Goal: Task Accomplishment & Management: Complete application form

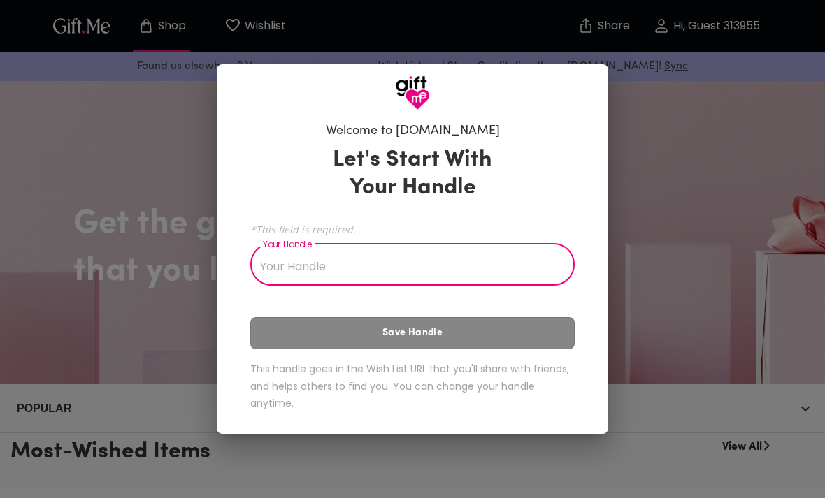
click at [512, 259] on input "Your Handle" at bounding box center [404, 266] width 309 height 39
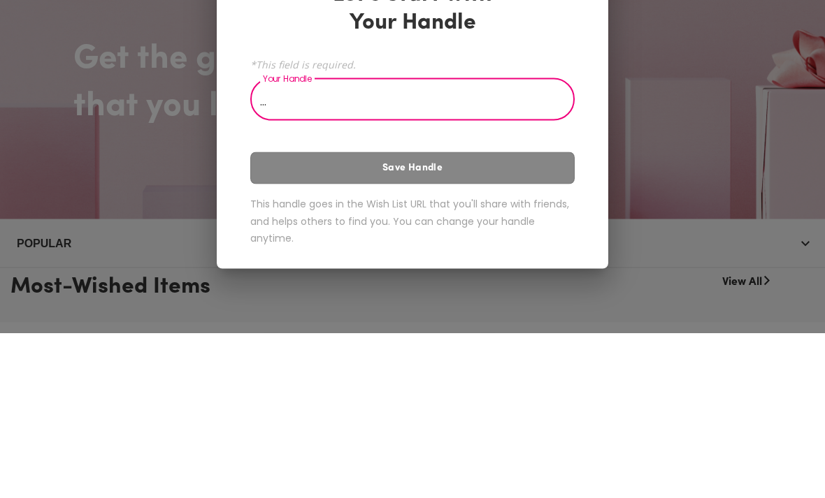
type input "…"
click at [563, 175] on div "Let's Start With Your Handle *This field is required. Your Handle … Your Handle…" at bounding box center [412, 281] width 324 height 283
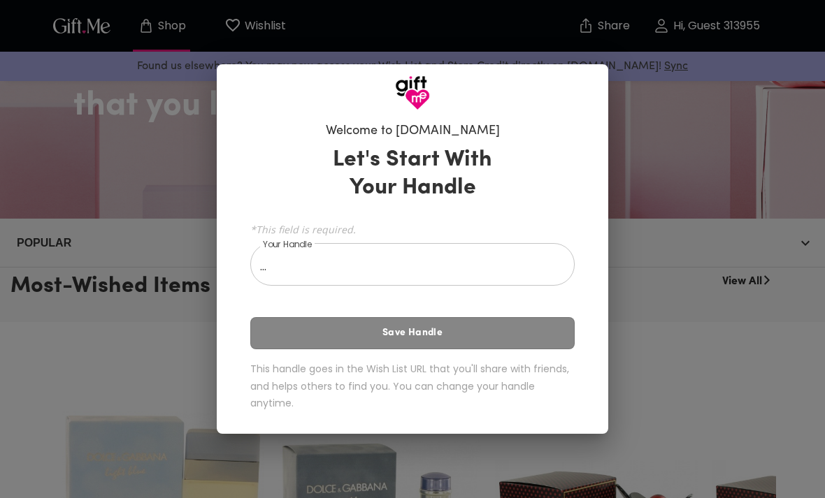
click at [517, 273] on input "…" at bounding box center [404, 266] width 309 height 39
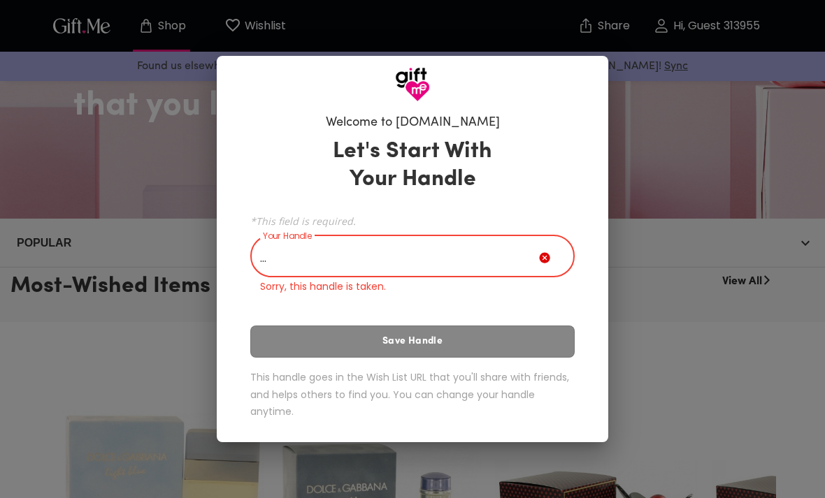
scroll to position [165, 0]
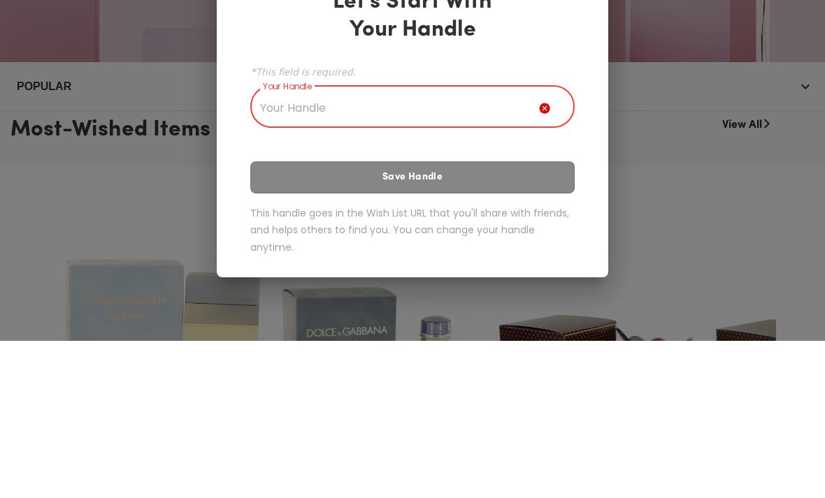
type input "."
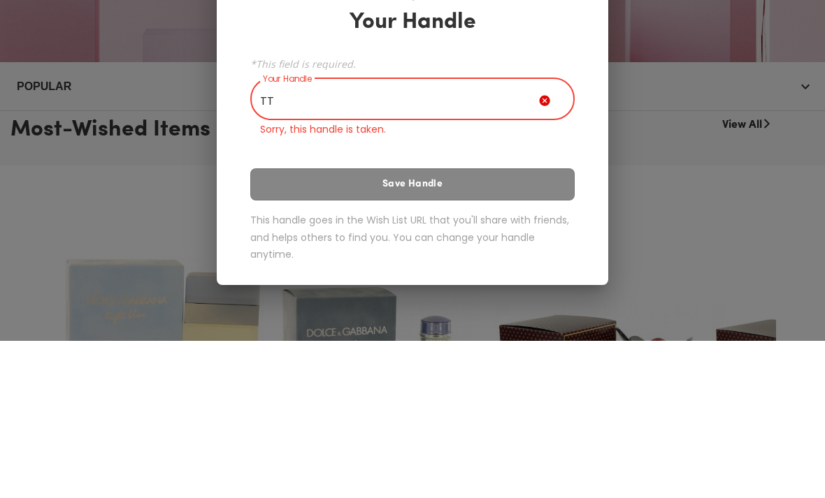
click at [417, 179] on div "Let's Start With Your Handle *This field is required. Your Handle TT Your Handl…" at bounding box center [412, 281] width 324 height 300
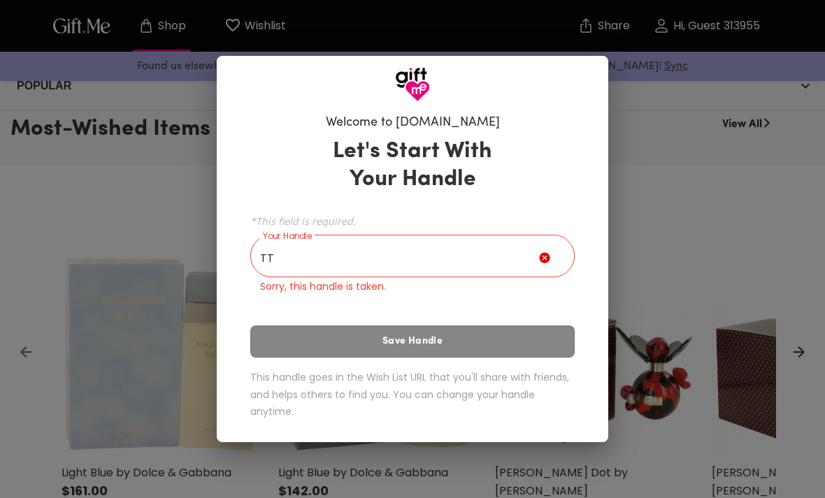
click at [494, 251] on input "TT" at bounding box center [394, 257] width 289 height 39
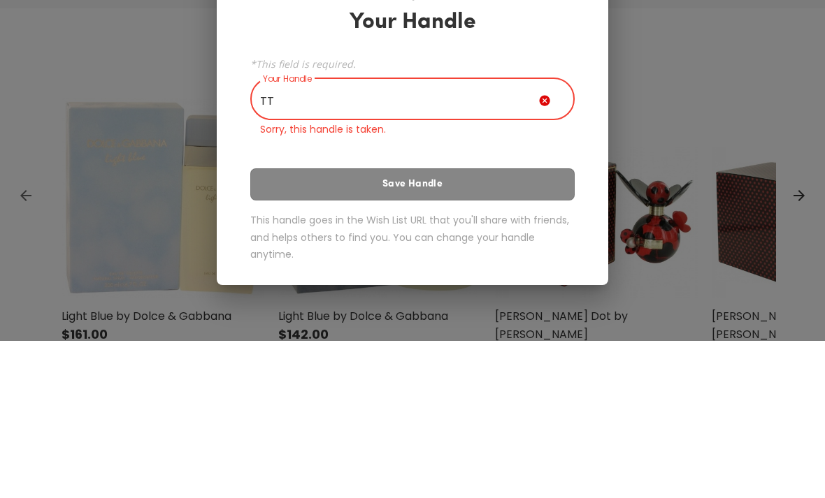
type input "T"
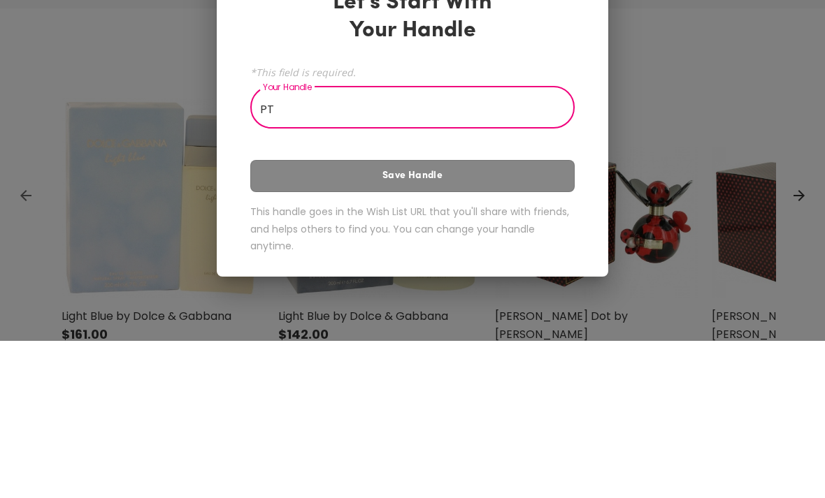
click at [544, 157] on div "Let's Start With Your Handle *This field is required. Your Handle PT Your Handl…" at bounding box center [412, 281] width 324 height 283
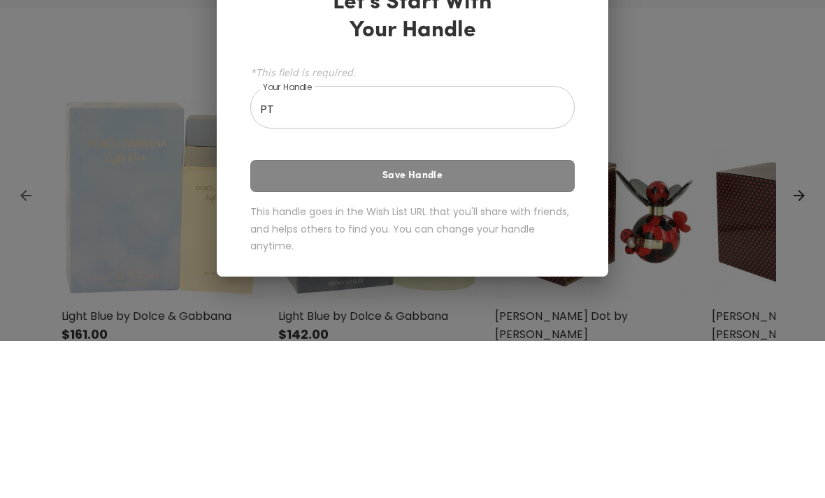
scroll to position [480, 0]
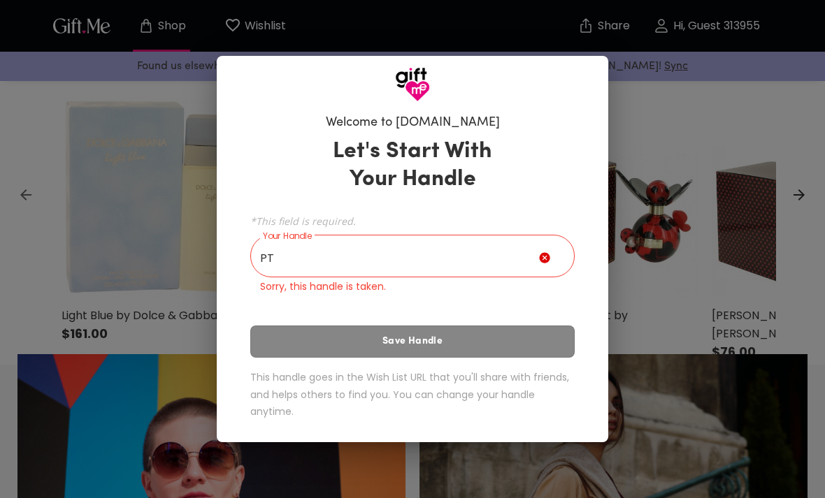
click at [421, 266] on input "PT" at bounding box center [394, 257] width 289 height 39
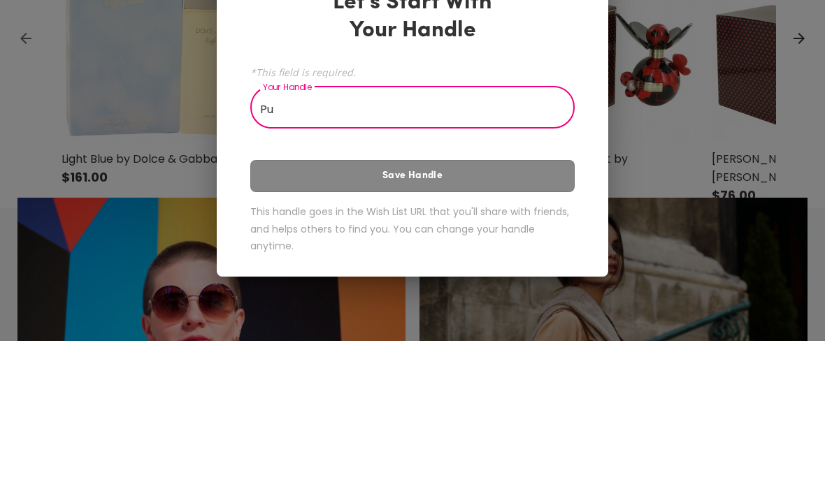
type input "P"
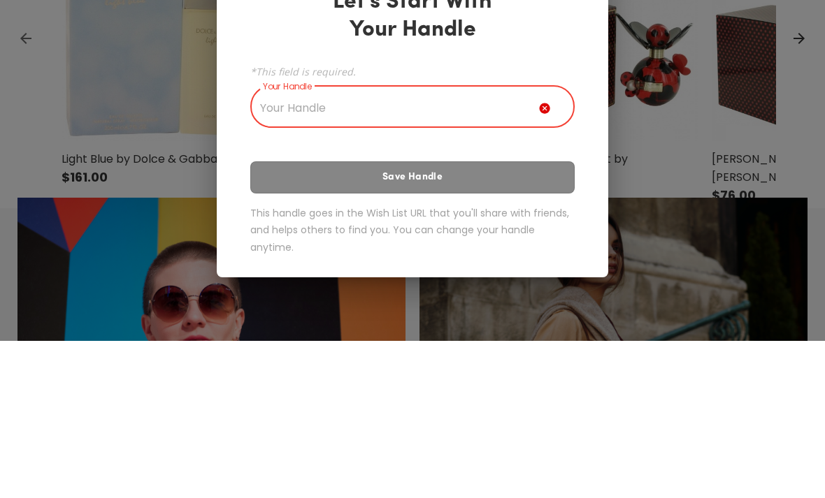
type input "P"
type input "Y"
type input "Þ"
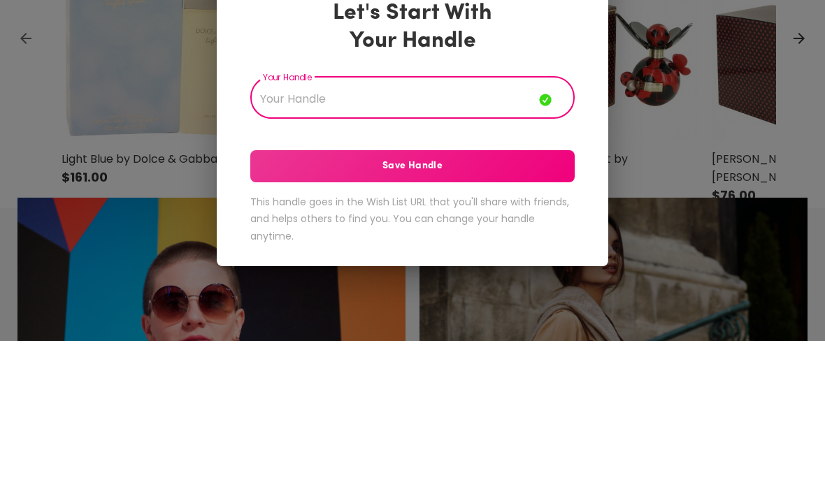
click at [528, 316] on span "Save Handle" at bounding box center [412, 323] width 324 height 15
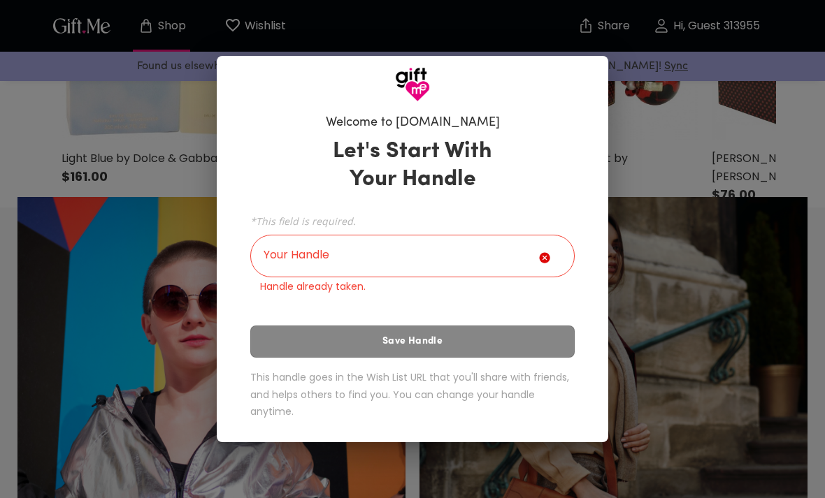
click at [447, 247] on input "Your Handle" at bounding box center [394, 257] width 289 height 39
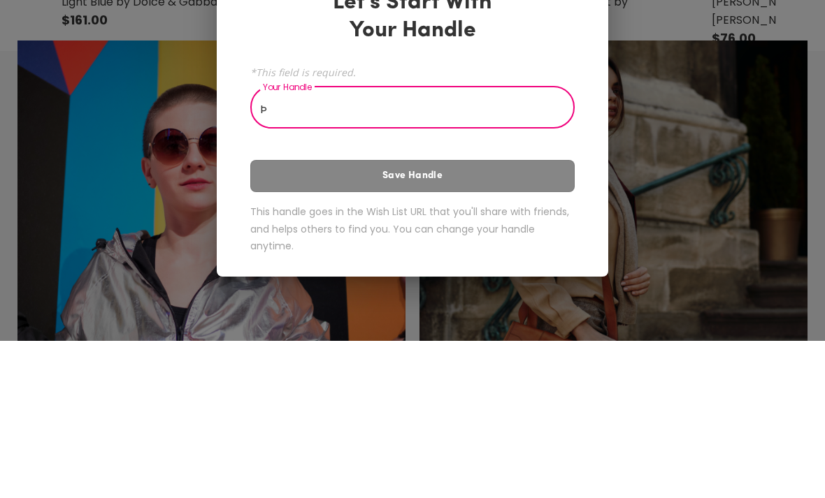
type input "Þ"
click at [551, 150] on div "Let's Start With Your Handle *This field is required. Your Handle Þ Your Handle…" at bounding box center [412, 281] width 324 height 283
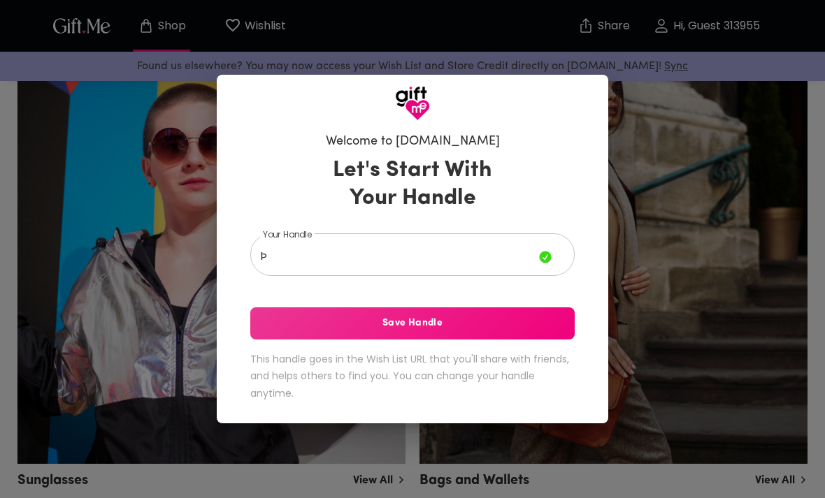
click at [438, 331] on span "Save Handle" at bounding box center [412, 323] width 324 height 15
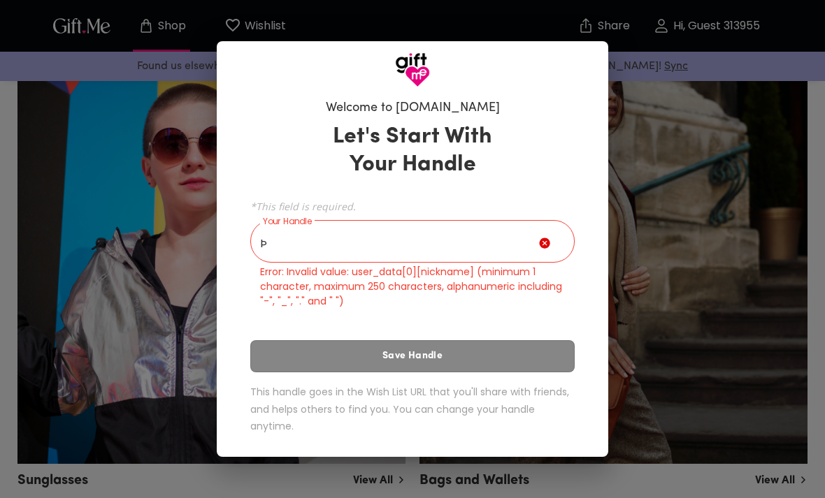
click at [477, 218] on div "*This field is required. Your Handle Þ Your Handle Error: Invalid value: user_d…" at bounding box center [412, 252] width 324 height 113
click at [477, 230] on input "Þ" at bounding box center [394, 243] width 289 height 39
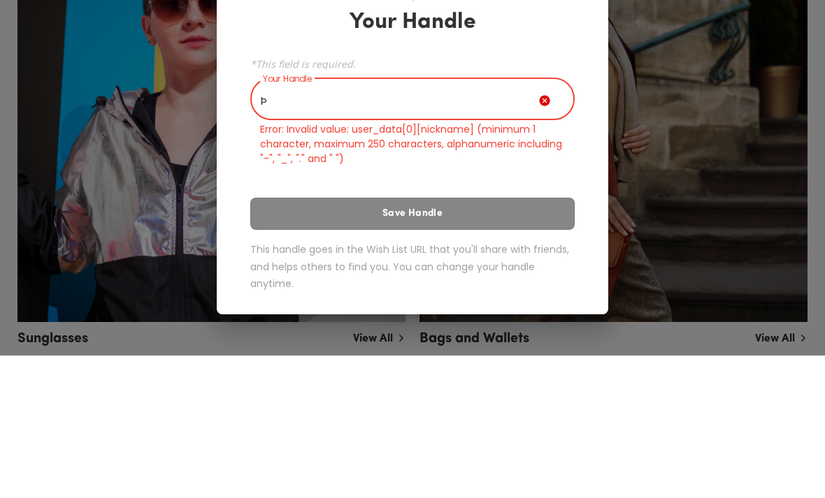
click at [520, 224] on input "Þ" at bounding box center [394, 243] width 289 height 39
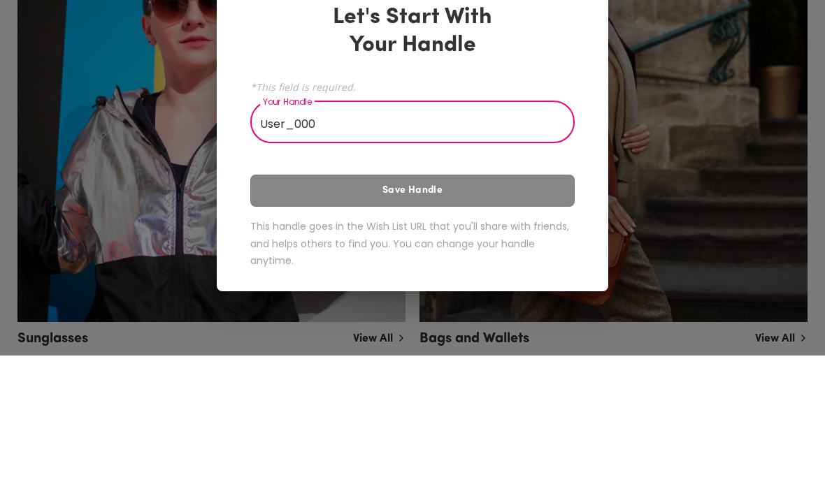
type input "User_000"
click at [449, 178] on div "Let's Start With Your Handle *This field is required. Your Handle User_000 Your…" at bounding box center [412, 281] width 324 height 283
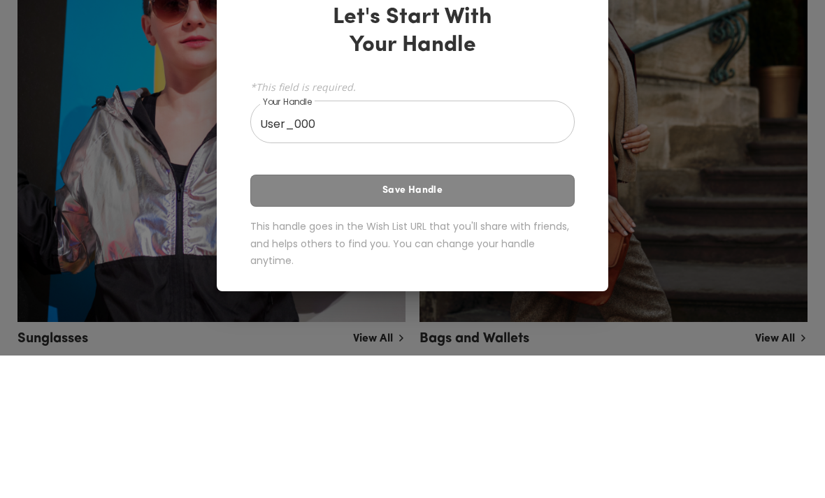
scroll to position [937, 0]
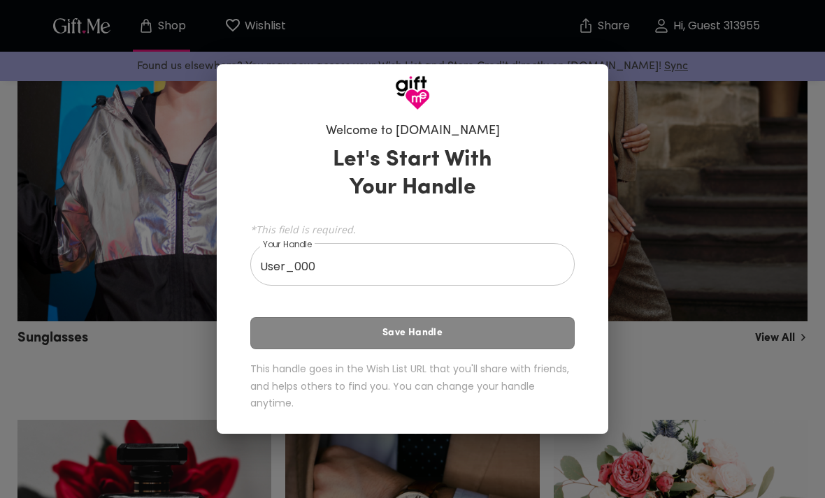
click at [432, 264] on input "User_000" at bounding box center [404, 266] width 309 height 39
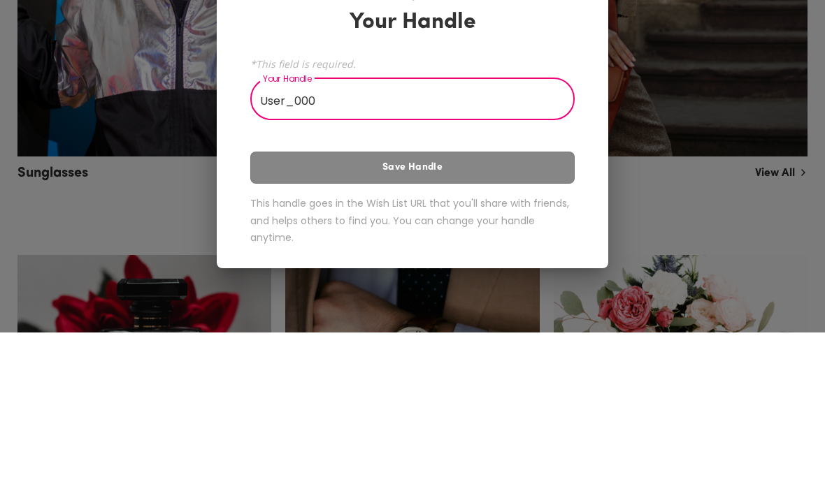
click at [515, 172] on div "Let's Start With Your Handle *This field is required. Your Handle User_000 Your…" at bounding box center [412, 281] width 324 height 283
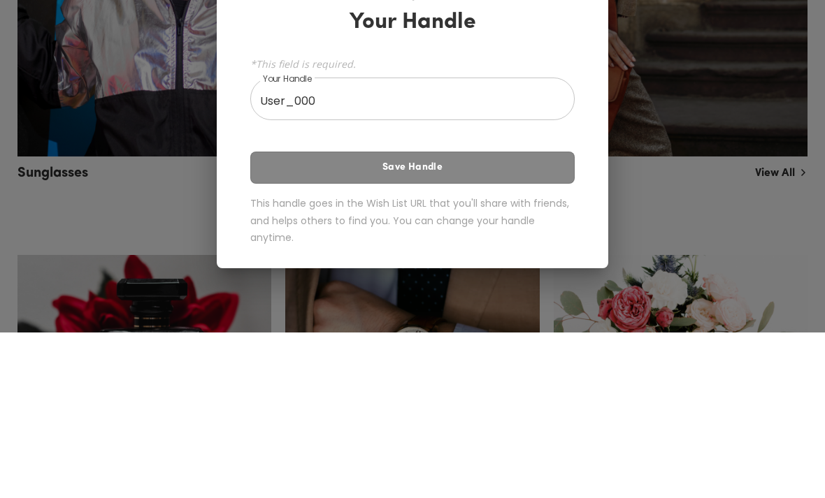
scroll to position [1103, 0]
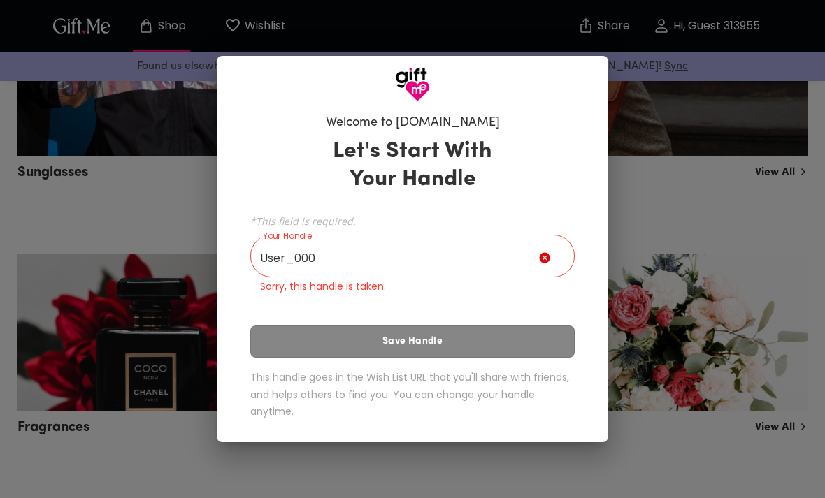
click at [479, 240] on input "User_000" at bounding box center [394, 257] width 289 height 39
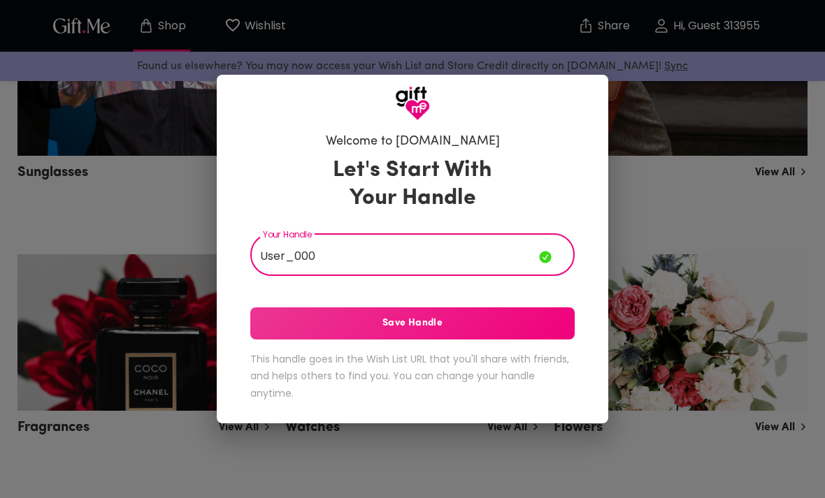
scroll to position [1102, 0]
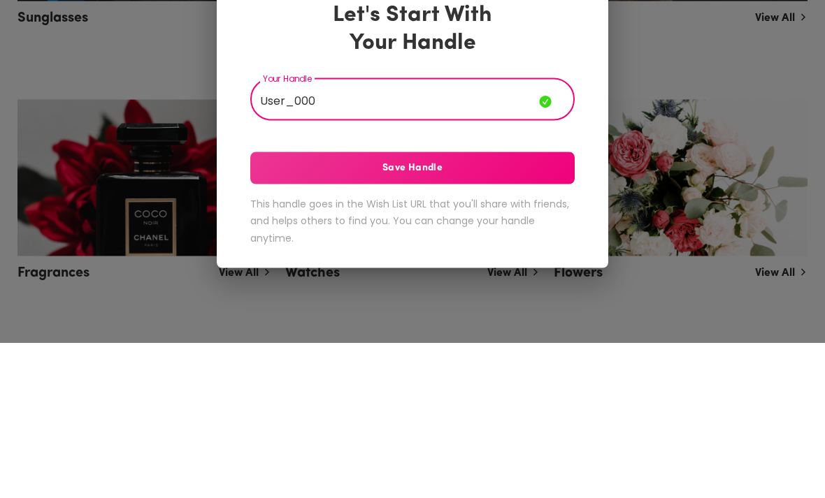
click at [488, 237] on input "User_000" at bounding box center [394, 256] width 289 height 39
click at [451, 316] on span "Save Handle" at bounding box center [412, 323] width 324 height 15
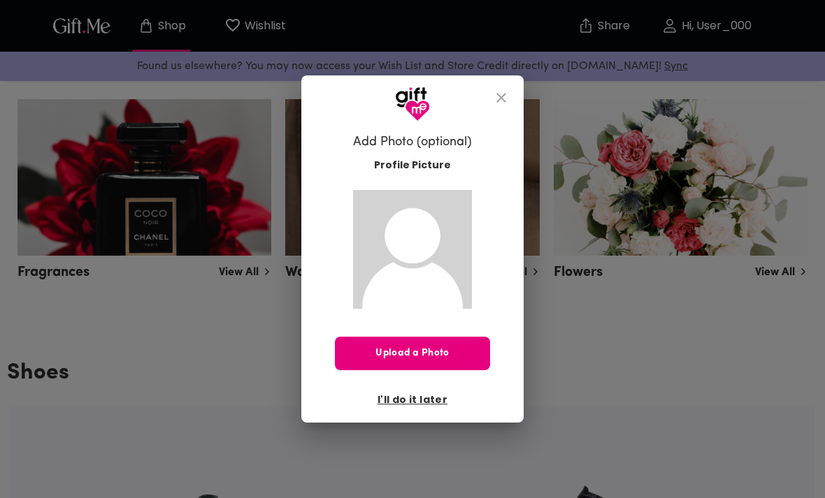
click at [423, 392] on span "I'll do it later" at bounding box center [412, 399] width 70 height 15
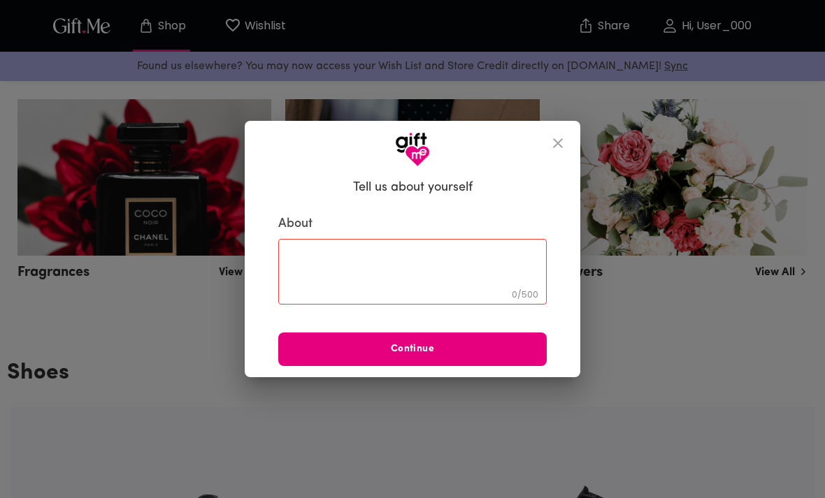
click at [558, 152] on button "close" at bounding box center [558, 143] width 34 height 34
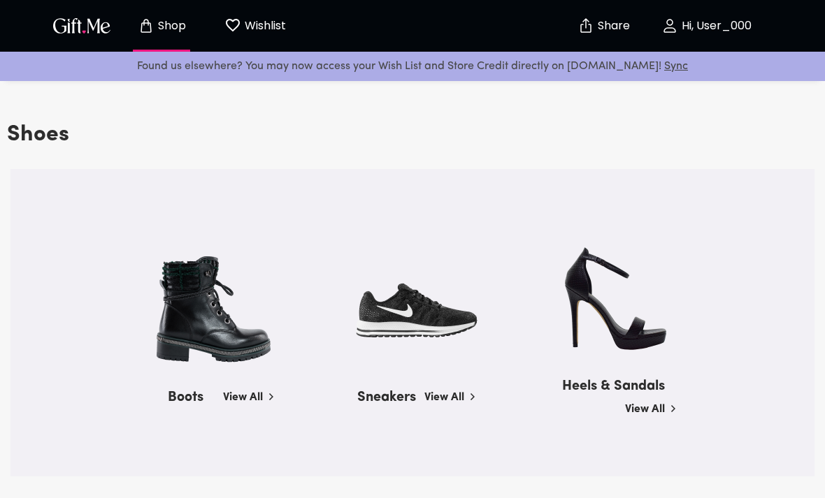
scroll to position [1496, 0]
